Goal: Check status: Check status

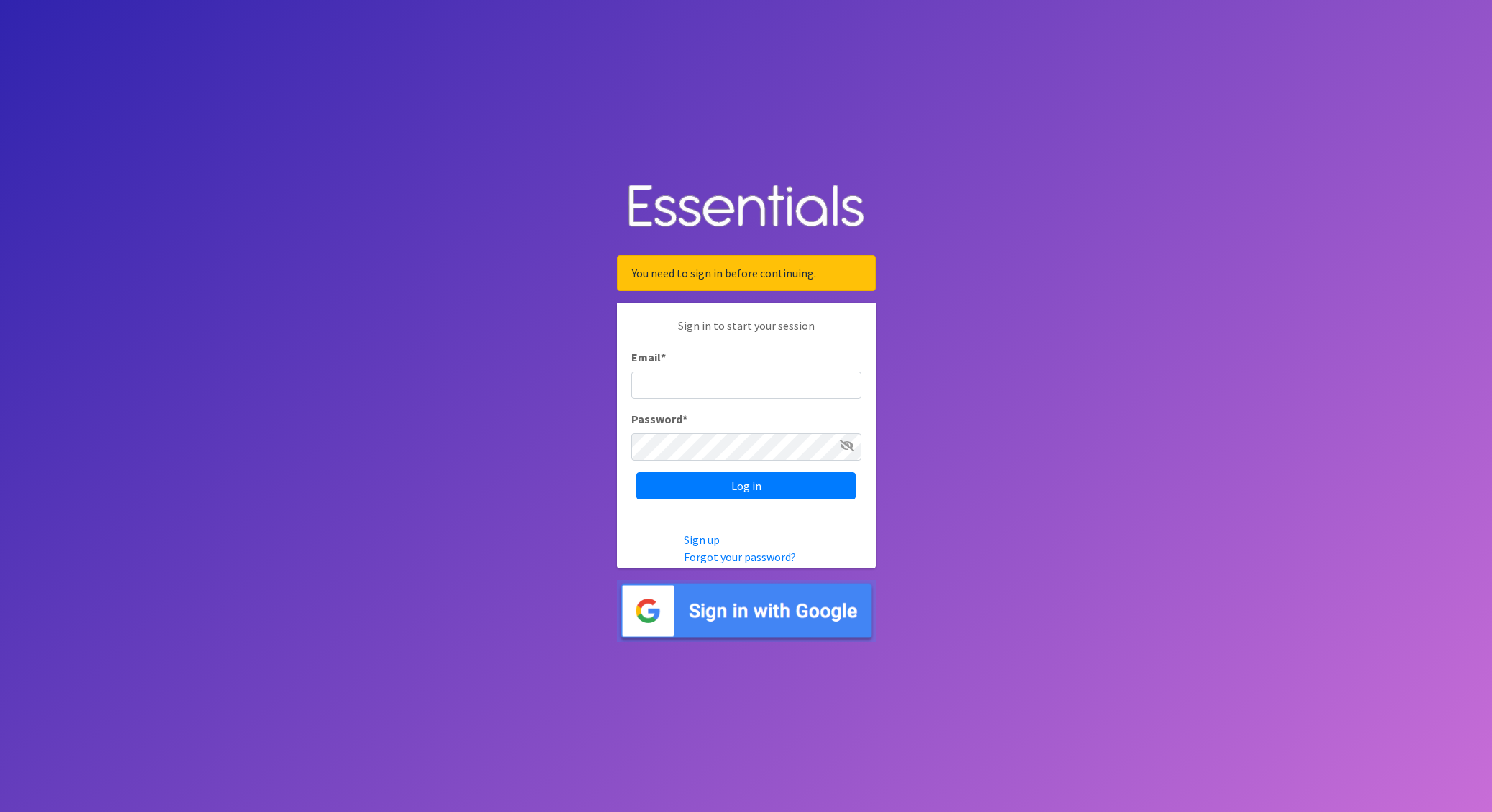
type input "[EMAIL_ADDRESS][DOMAIN_NAME]"
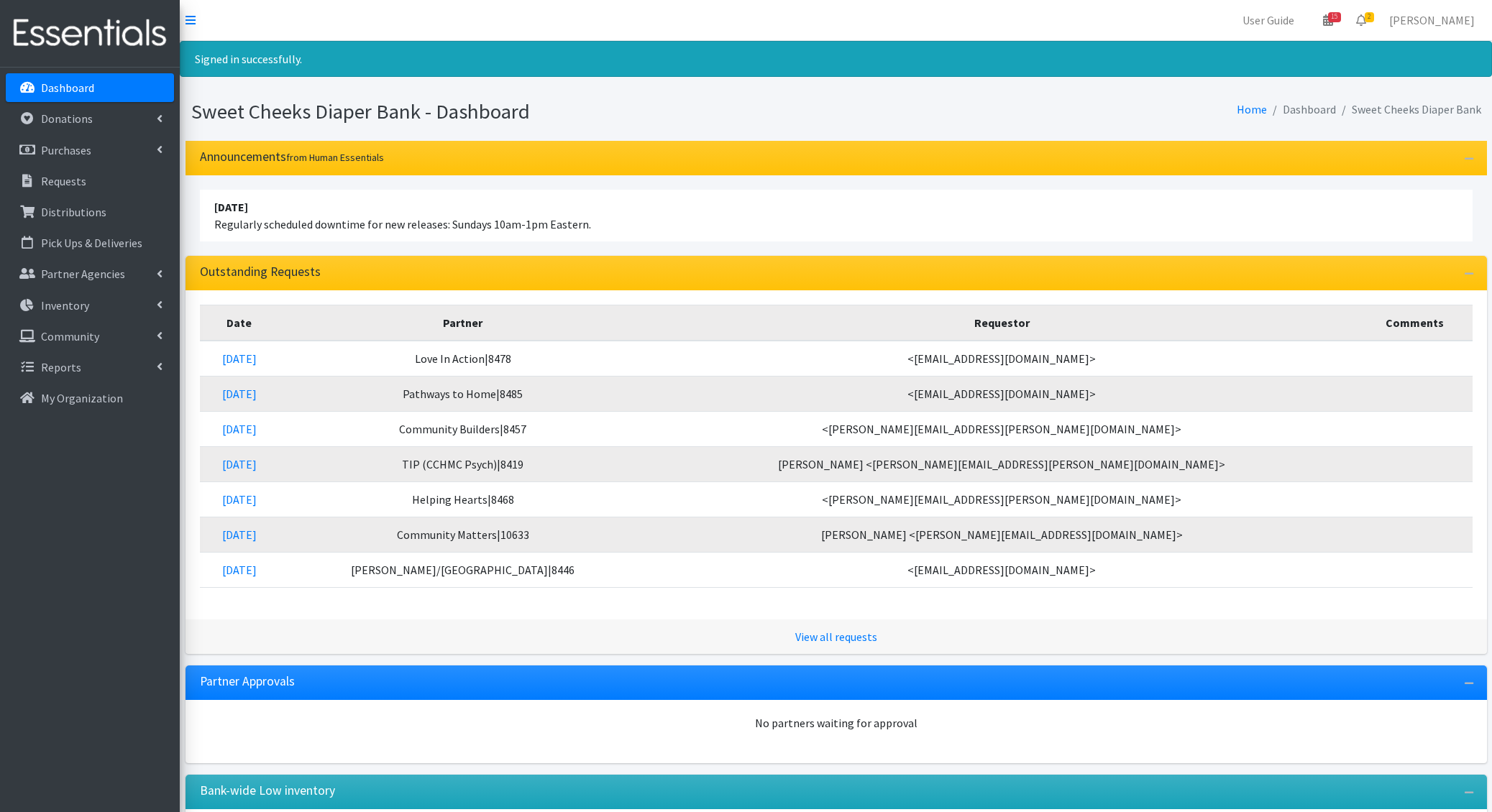
drag, startPoint x: 0, startPoint y: 0, endPoint x: 429, endPoint y: 233, distance: 488.2
click at [429, 233] on div "Sweet Cheeks Diaper Bank - Dashboard Home Dashboard Sweet Cheeks Diaper Bank An…" at bounding box center [836, 637] width 1313 height 1097
click at [752, 256] on div "Outstanding Requests" at bounding box center [836, 273] width 1302 height 35
